Goal: Task Accomplishment & Management: Manage account settings

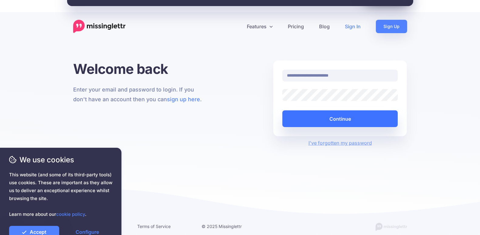
click at [331, 118] on button "Continue" at bounding box center [341, 118] width 116 height 17
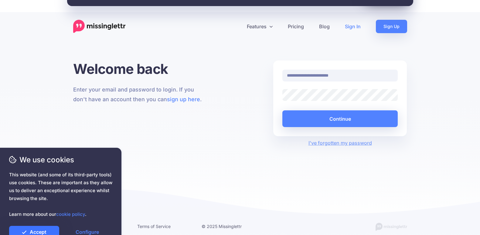
click at [44, 231] on link "Accept" at bounding box center [34, 232] width 50 height 12
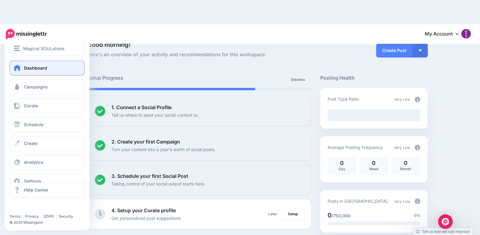
click at [16, 68] on span at bounding box center [17, 68] width 8 height 6
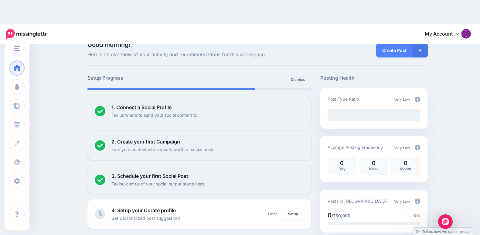
click at [459, 33] on icon at bounding box center [457, 34] width 3 height 2
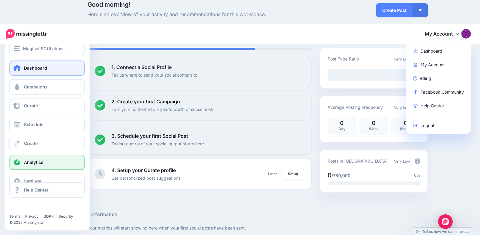
scroll to position [71, 0]
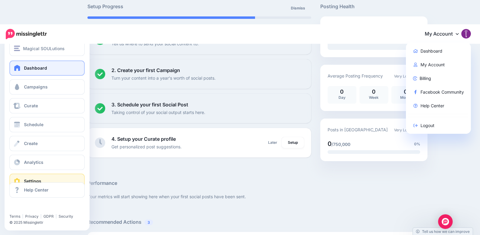
click at [33, 177] on link "Settings" at bounding box center [46, 180] width 75 height 15
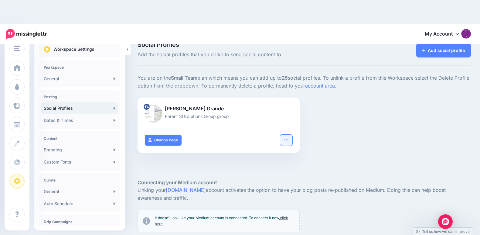
click at [289, 141] on icon "button" at bounding box center [286, 139] width 5 height 5
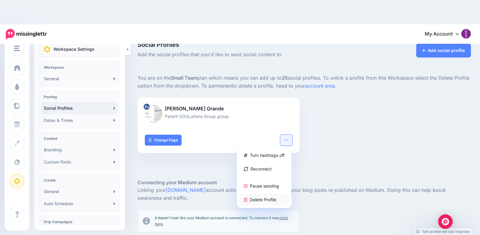
click at [275, 200] on link "Delete Profile" at bounding box center [264, 200] width 50 height 12
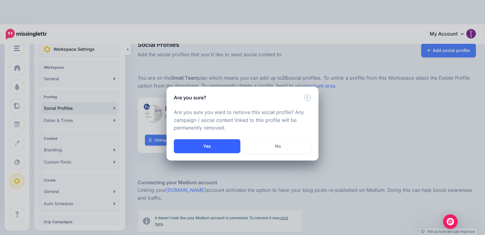
click at [216, 148] on button "Yes" at bounding box center [207, 146] width 67 height 14
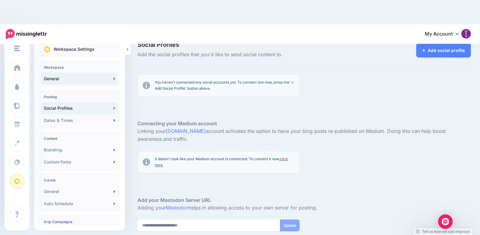
click at [106, 80] on link "General" at bounding box center [79, 79] width 77 height 12
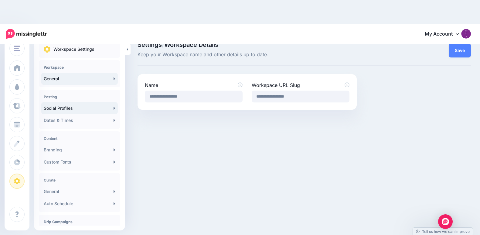
click at [109, 109] on link "Social Profiles" at bounding box center [79, 108] width 77 height 12
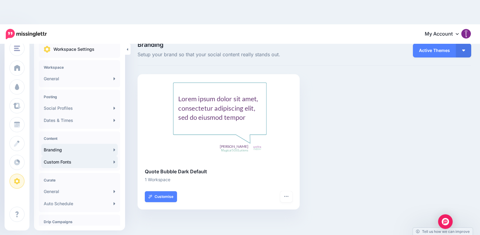
click at [114, 163] on icon at bounding box center [115, 161] width 2 height 5
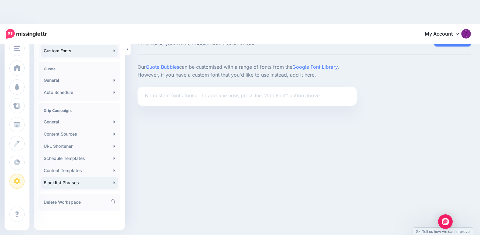
scroll to position [12, 0]
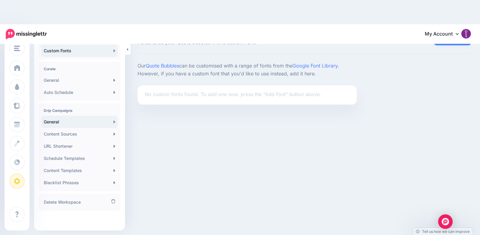
click at [114, 121] on icon at bounding box center [115, 121] width 2 height 5
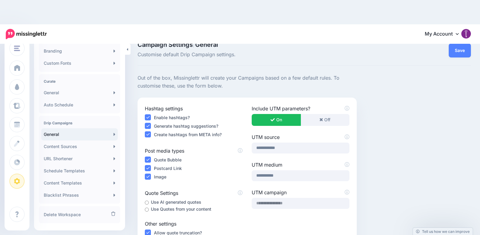
scroll to position [100, 0]
click at [94, 214] on link "Delete Workspace" at bounding box center [79, 213] width 77 height 12
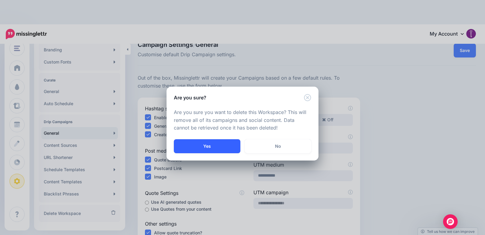
click at [217, 146] on button "Yes" at bounding box center [207, 146] width 67 height 14
